Goal: Find specific page/section: Find specific page/section

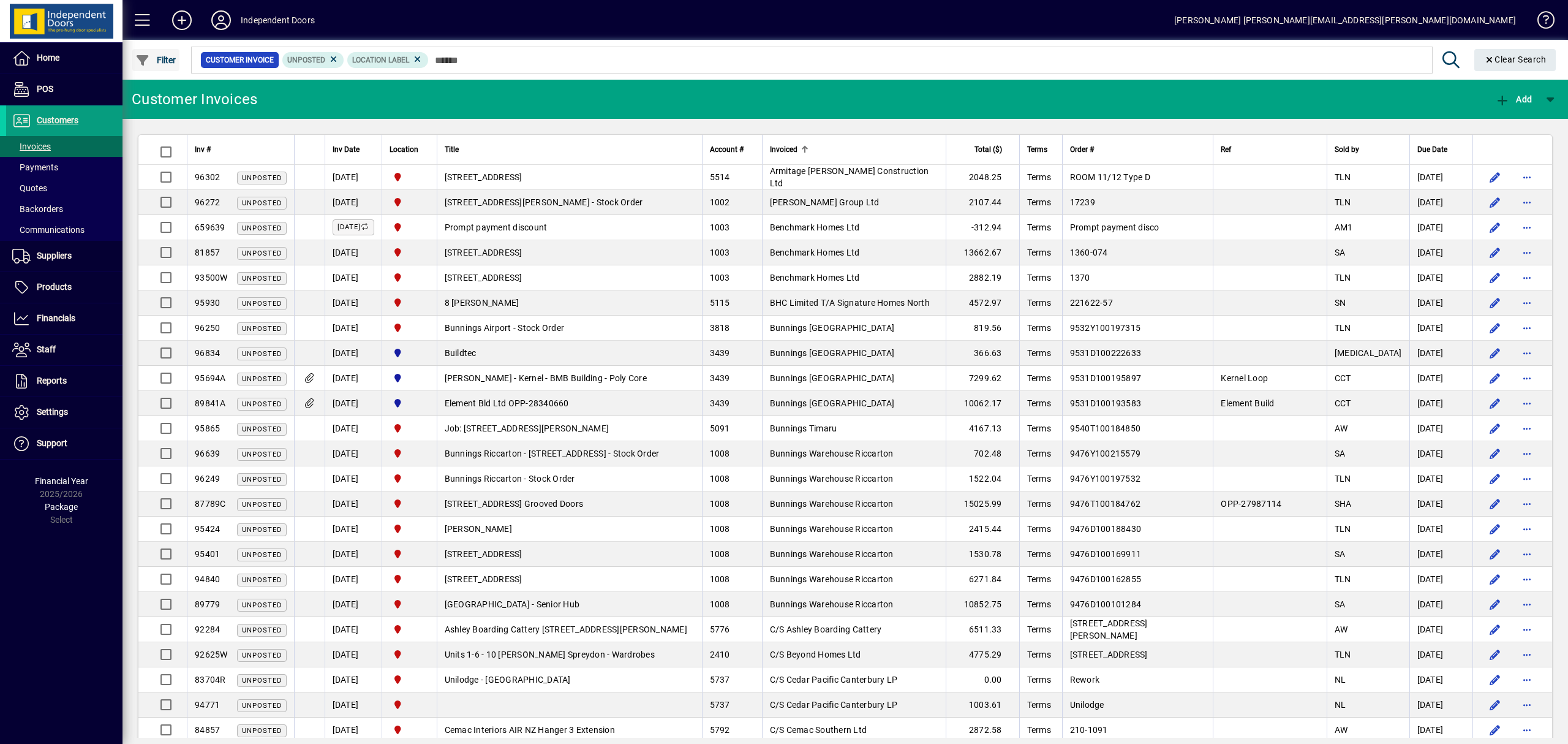
click at [164, 57] on span "Filter" at bounding box center [155, 60] width 41 height 10
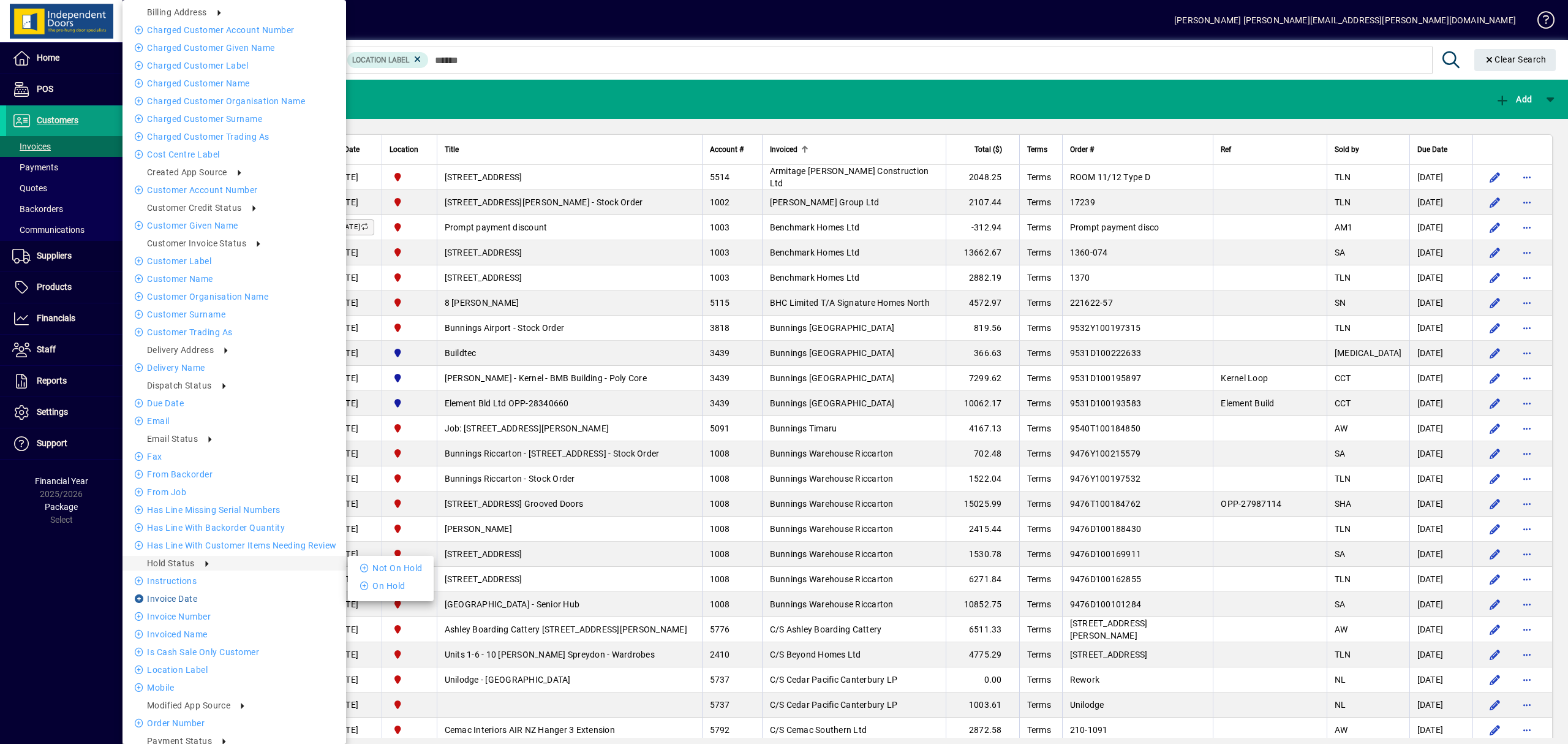
click at [187, 601] on li "Invoice date" at bounding box center [234, 599] width 224 height 15
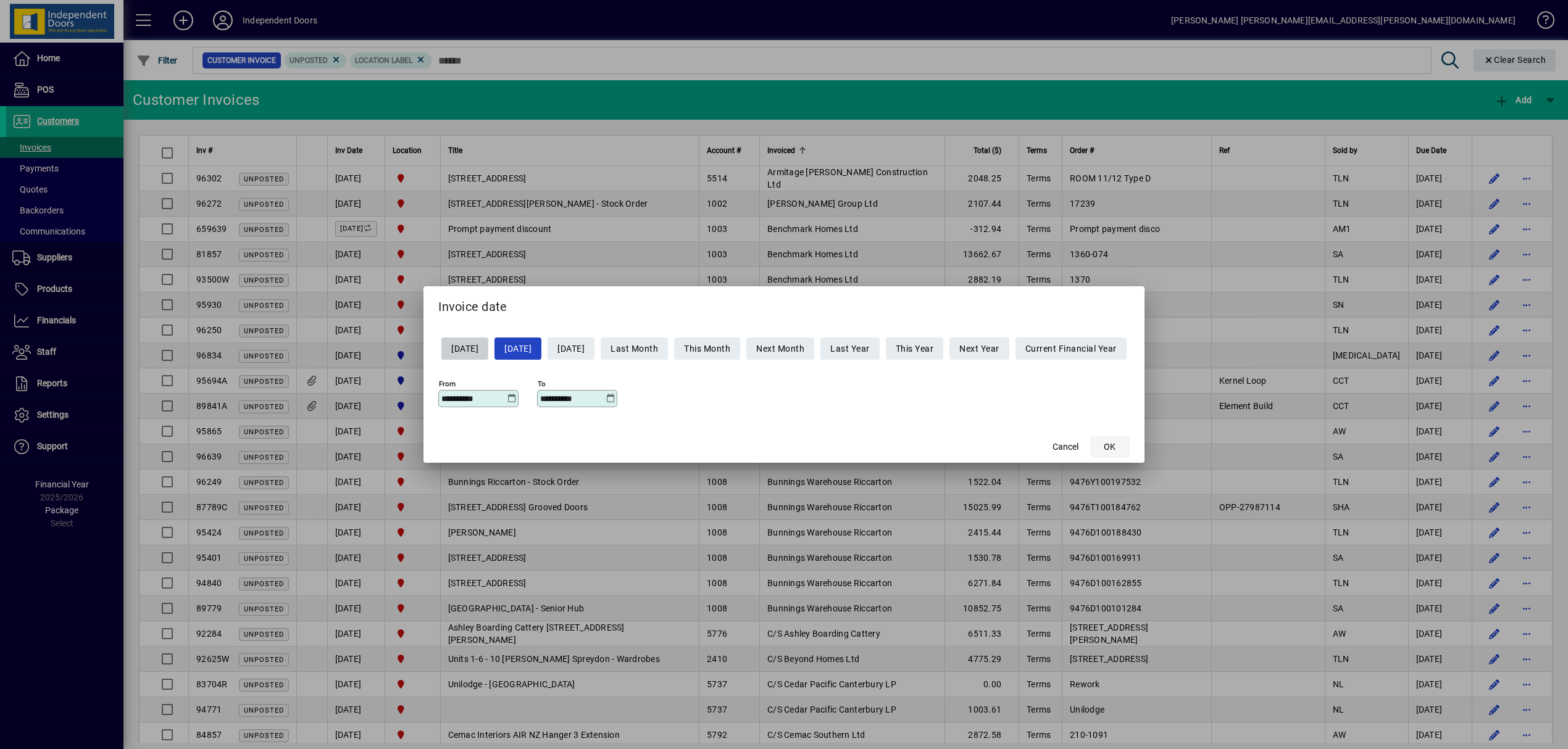
click at [1116, 449] on span "OK" at bounding box center [1109, 447] width 12 height 13
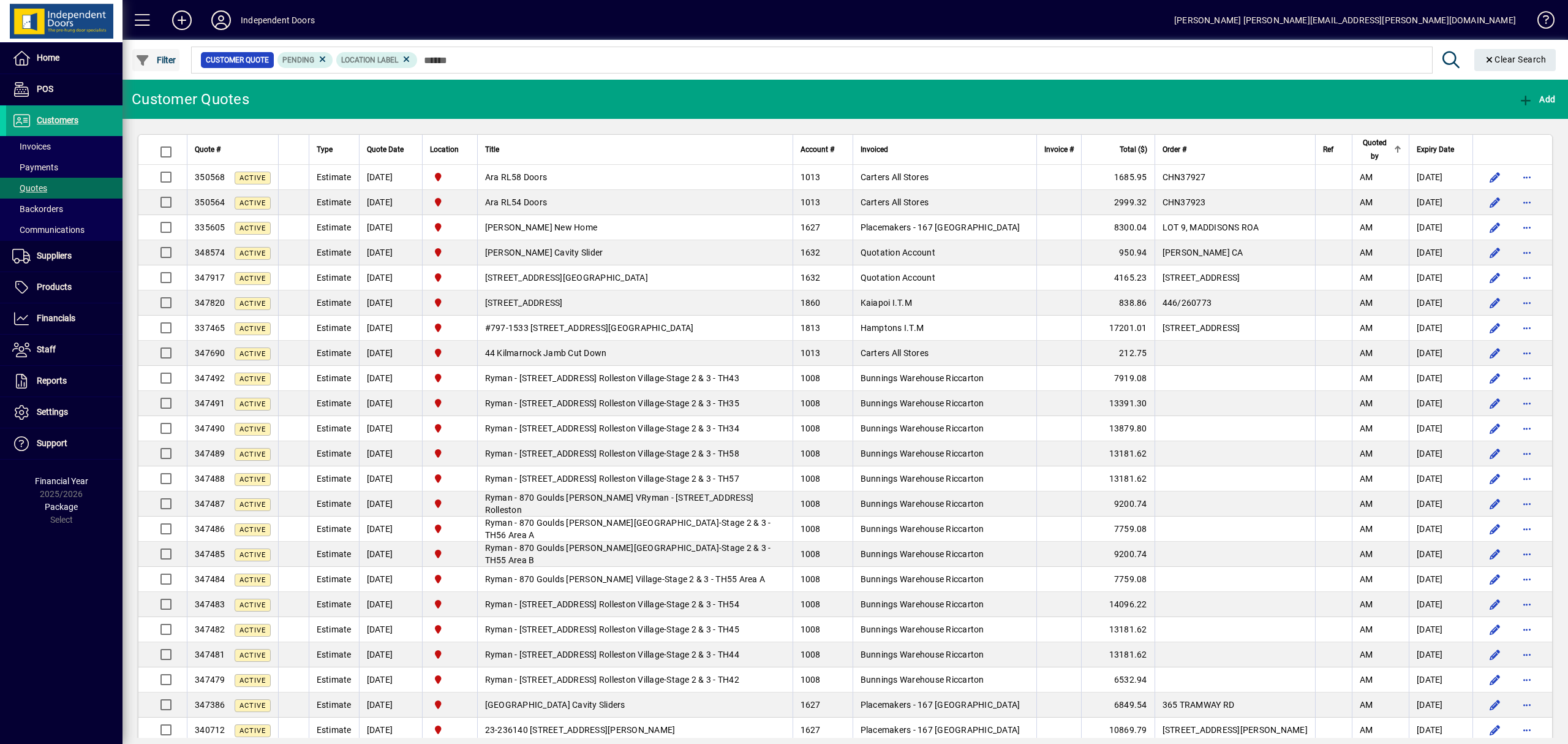
click at [162, 60] on span "Filter" at bounding box center [155, 60] width 41 height 10
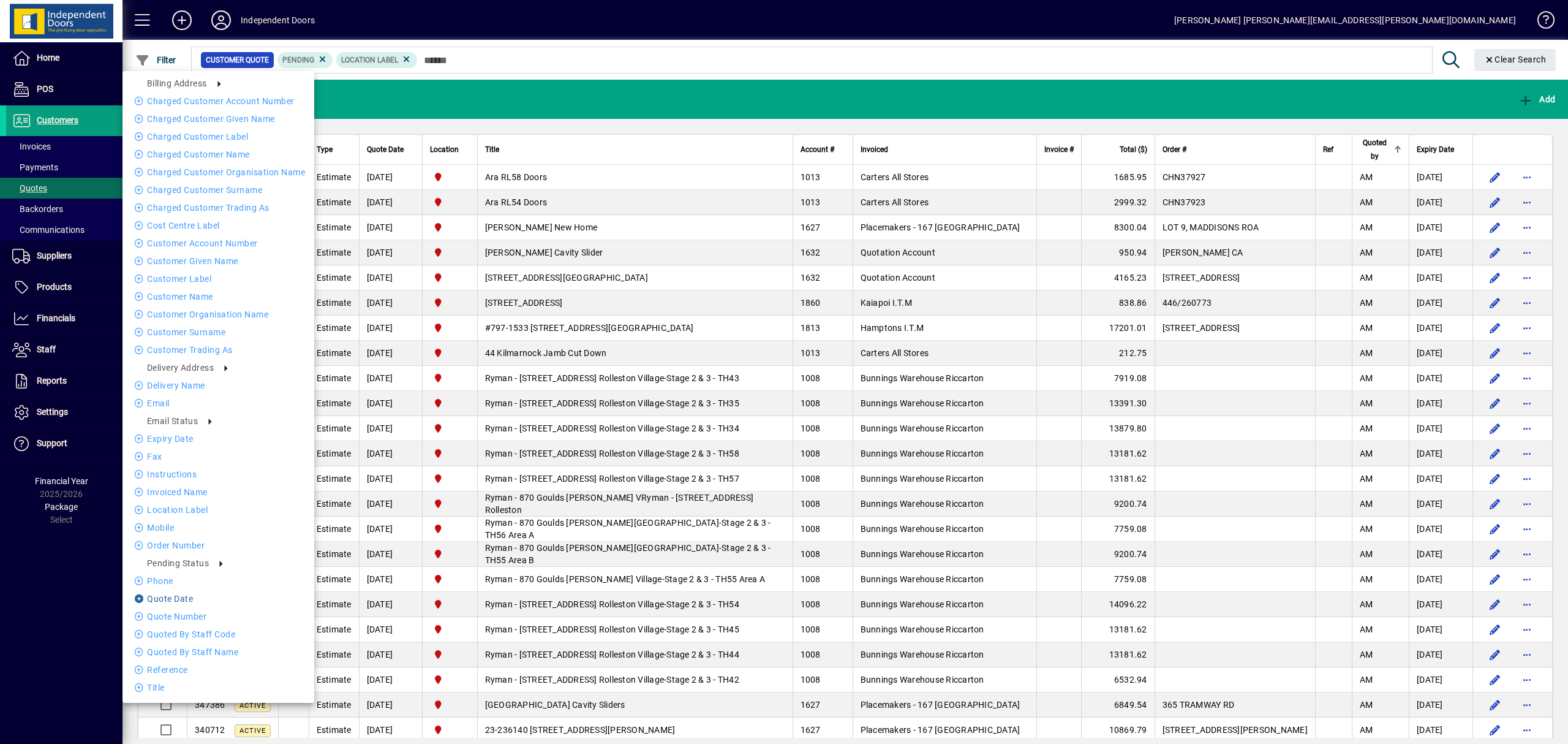
click at [181, 598] on li "Quote date" at bounding box center [218, 599] width 192 height 15
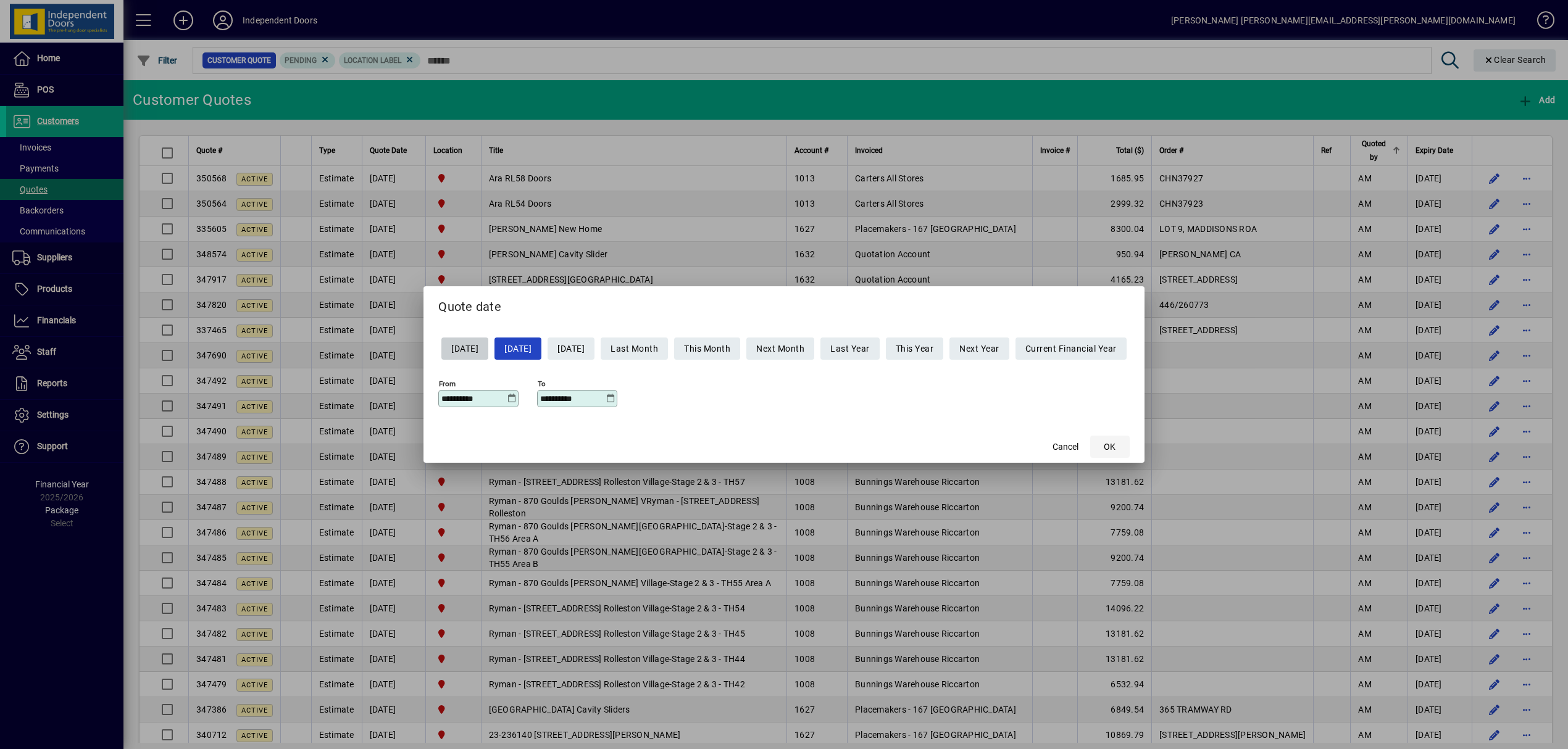
click at [1116, 448] on span "OK" at bounding box center [1109, 447] width 12 height 13
